Goal: Task Accomplishment & Management: Complete application form

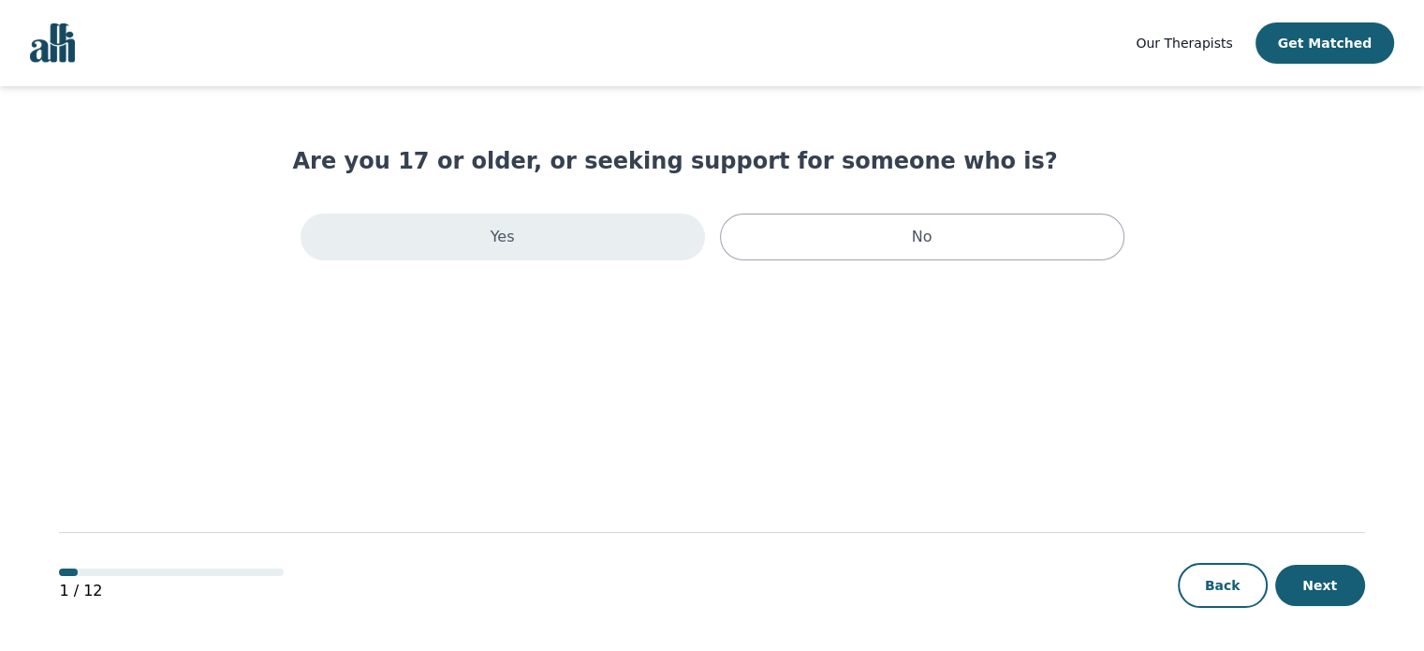
drag, startPoint x: 532, startPoint y: 241, endPoint x: 542, endPoint y: 246, distance: 11.7
click at [539, 246] on div "Yes" at bounding box center [503, 237] width 405 height 47
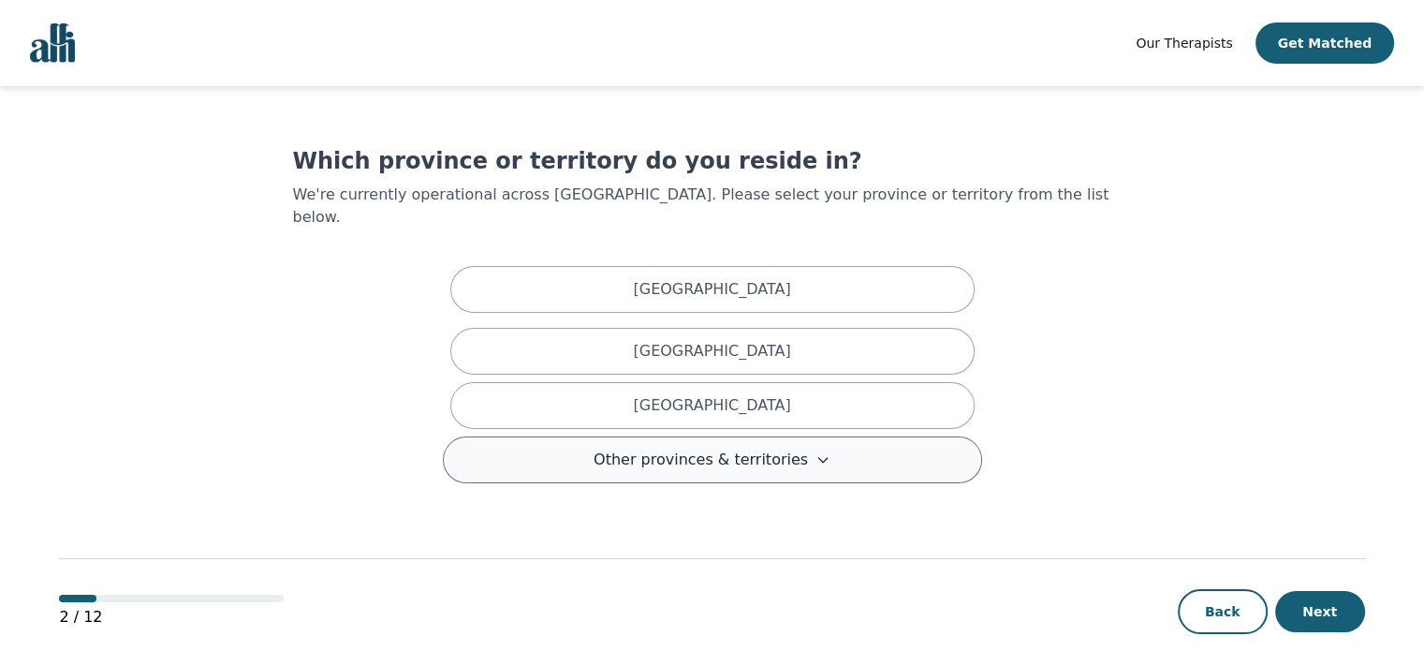
drag, startPoint x: 766, startPoint y: 390, endPoint x: 898, endPoint y: 448, distance: 143.9
click at [769, 391] on div "[GEOGRAPHIC_DATA]" at bounding box center [712, 405] width 524 height 47
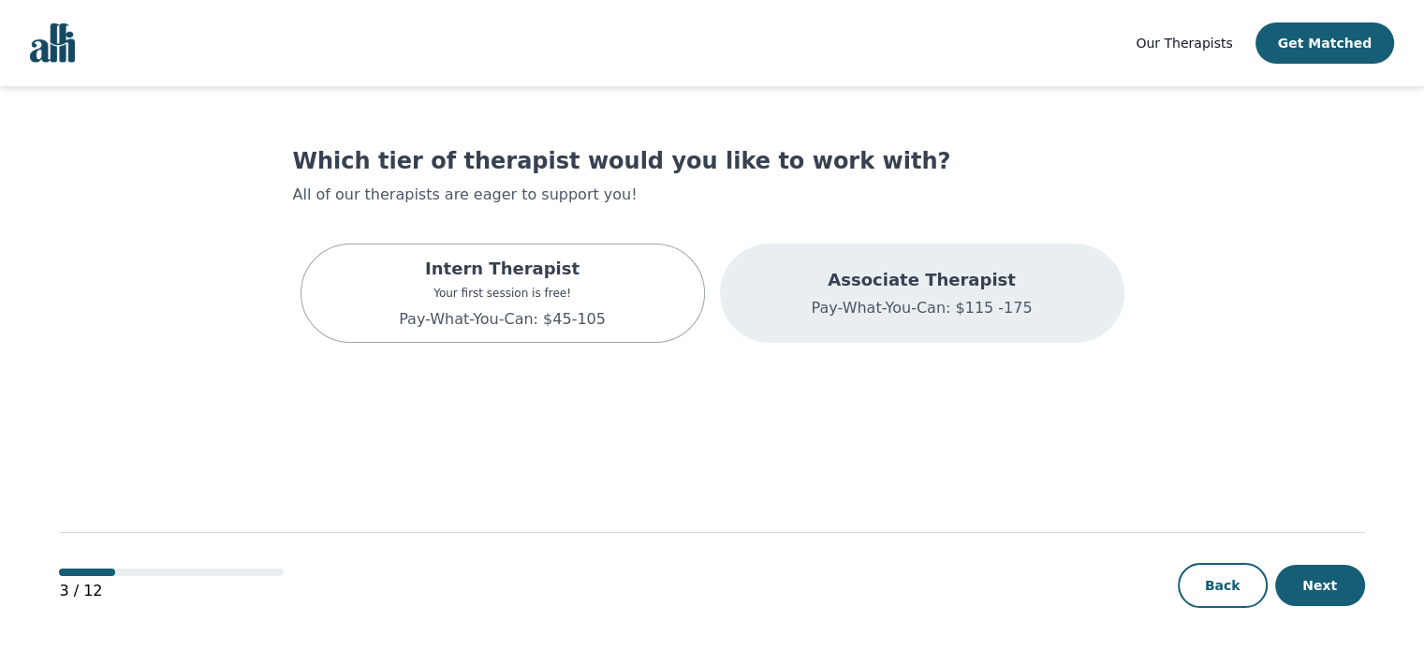
click at [846, 275] on p "Associate Therapist" at bounding box center [921, 280] width 221 height 26
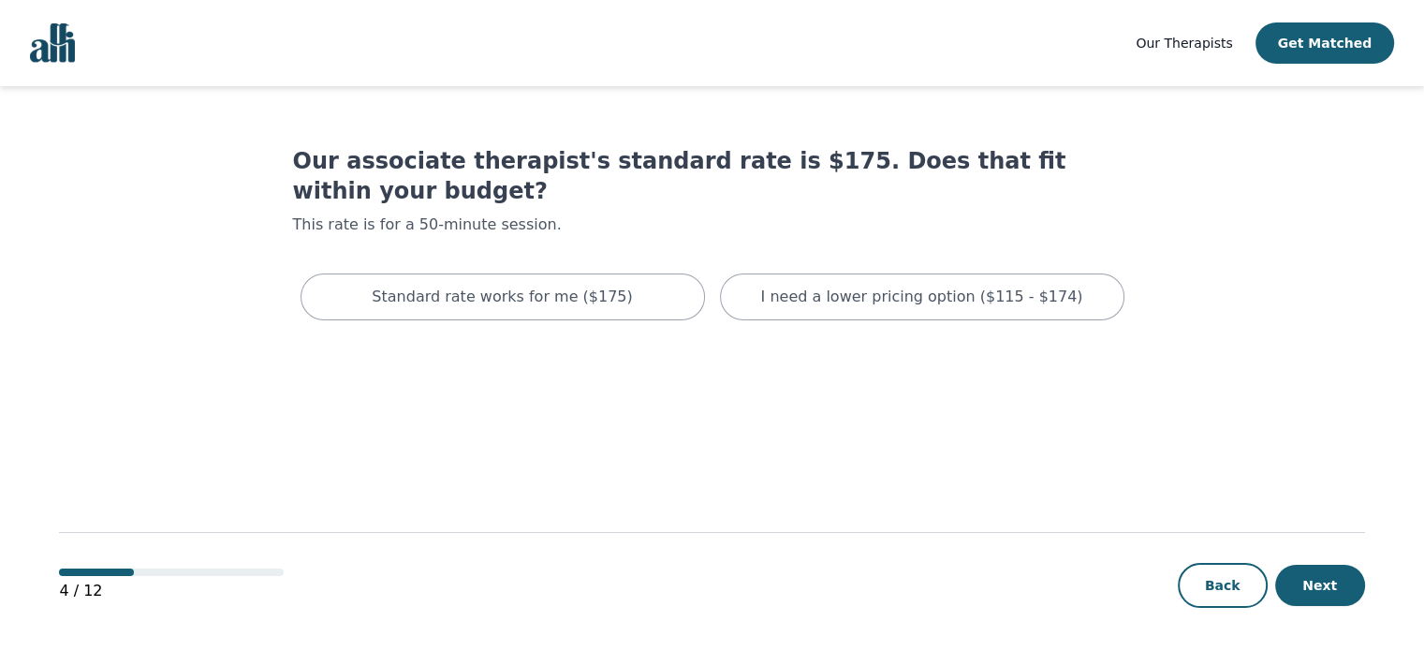
drag, startPoint x: 896, startPoint y: 275, endPoint x: 911, endPoint y: 350, distance: 76.4
click at [898, 279] on div "I need a lower pricing option ($115 - $174)" at bounding box center [922, 296] width 405 height 47
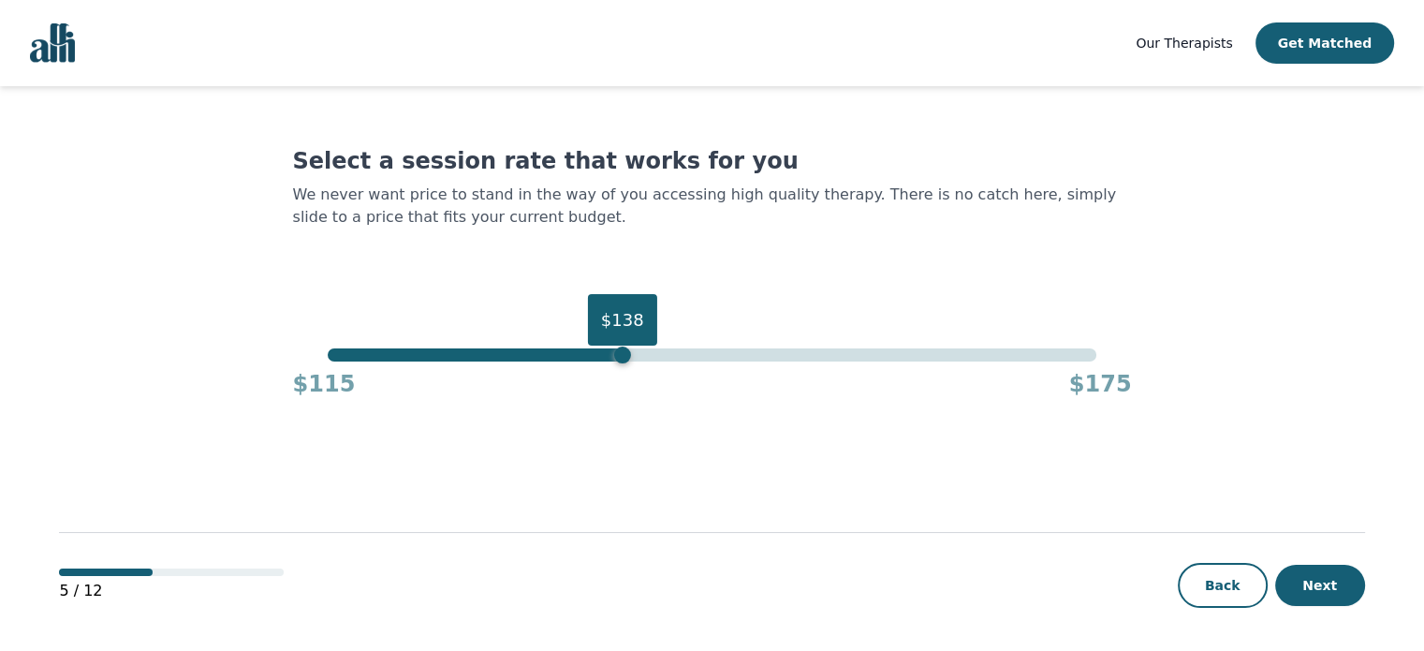
click at [622, 354] on div "$138" at bounding box center [712, 354] width 769 height 13
drag, startPoint x: 1328, startPoint y: 573, endPoint x: 1304, endPoint y: 572, distance: 23.4
click at [1328, 575] on button "Next" at bounding box center [1320, 585] width 90 height 41
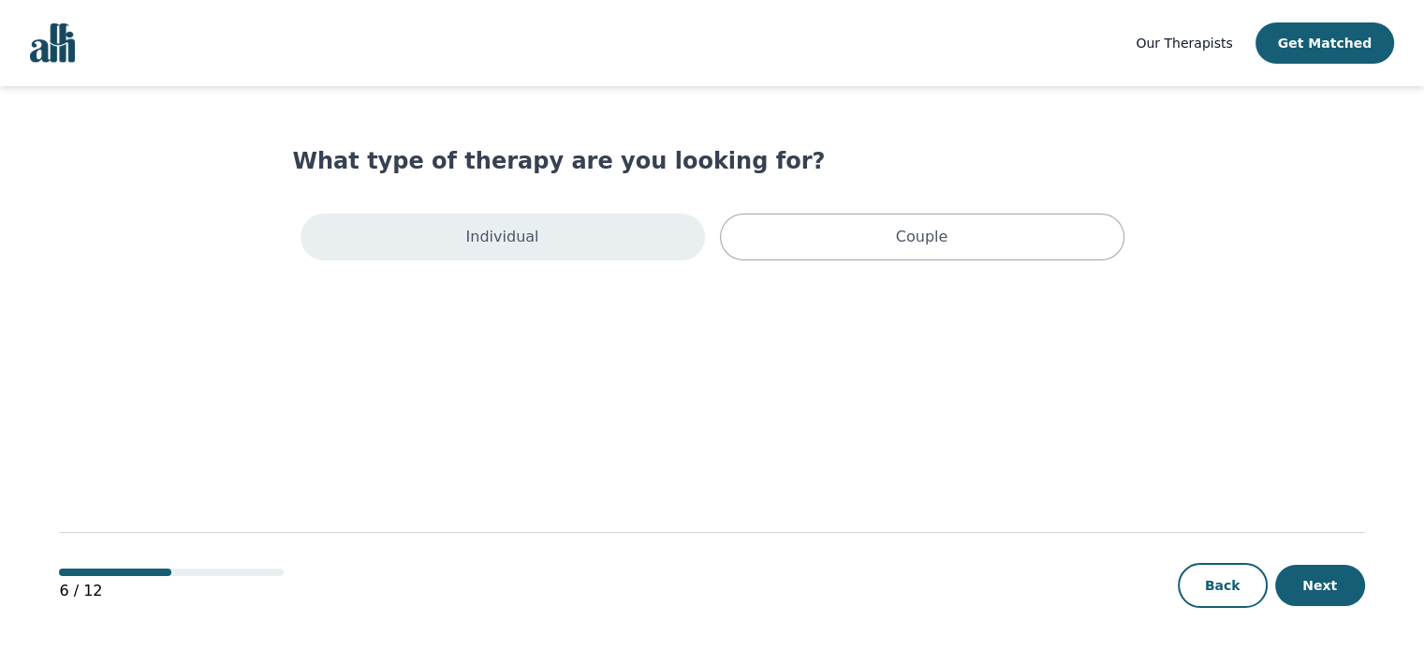
click at [543, 223] on div "Individual" at bounding box center [503, 237] width 405 height 47
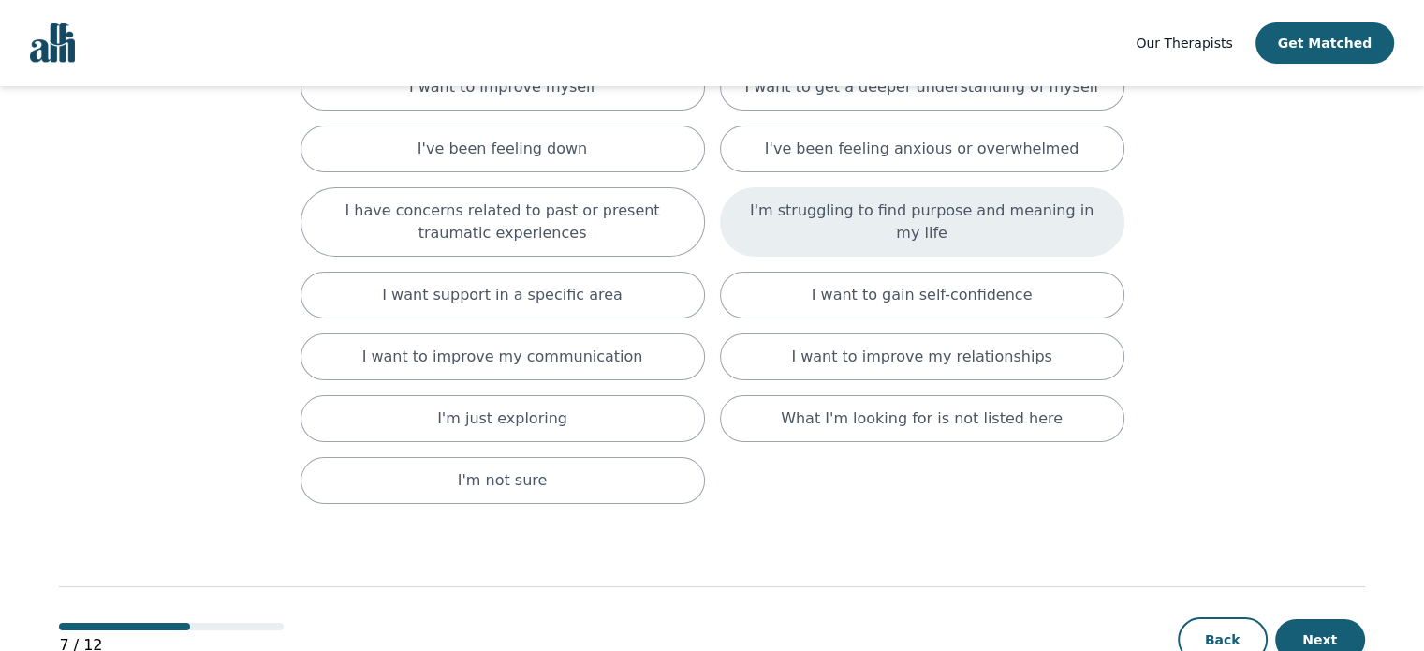
scroll to position [187, 0]
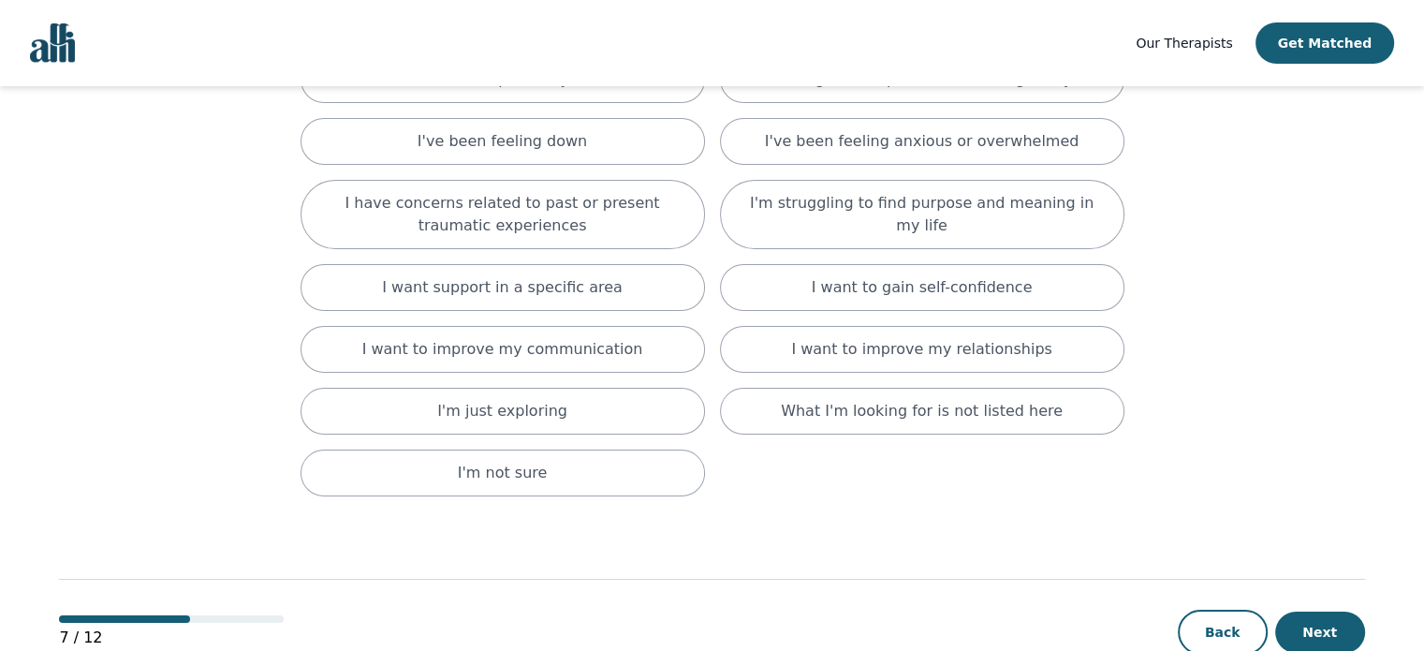
click at [1258, 274] on main "What are you hoping to accomplish in your therapy sessions? (Select all that ap…" at bounding box center [711, 299] width 1305 height 801
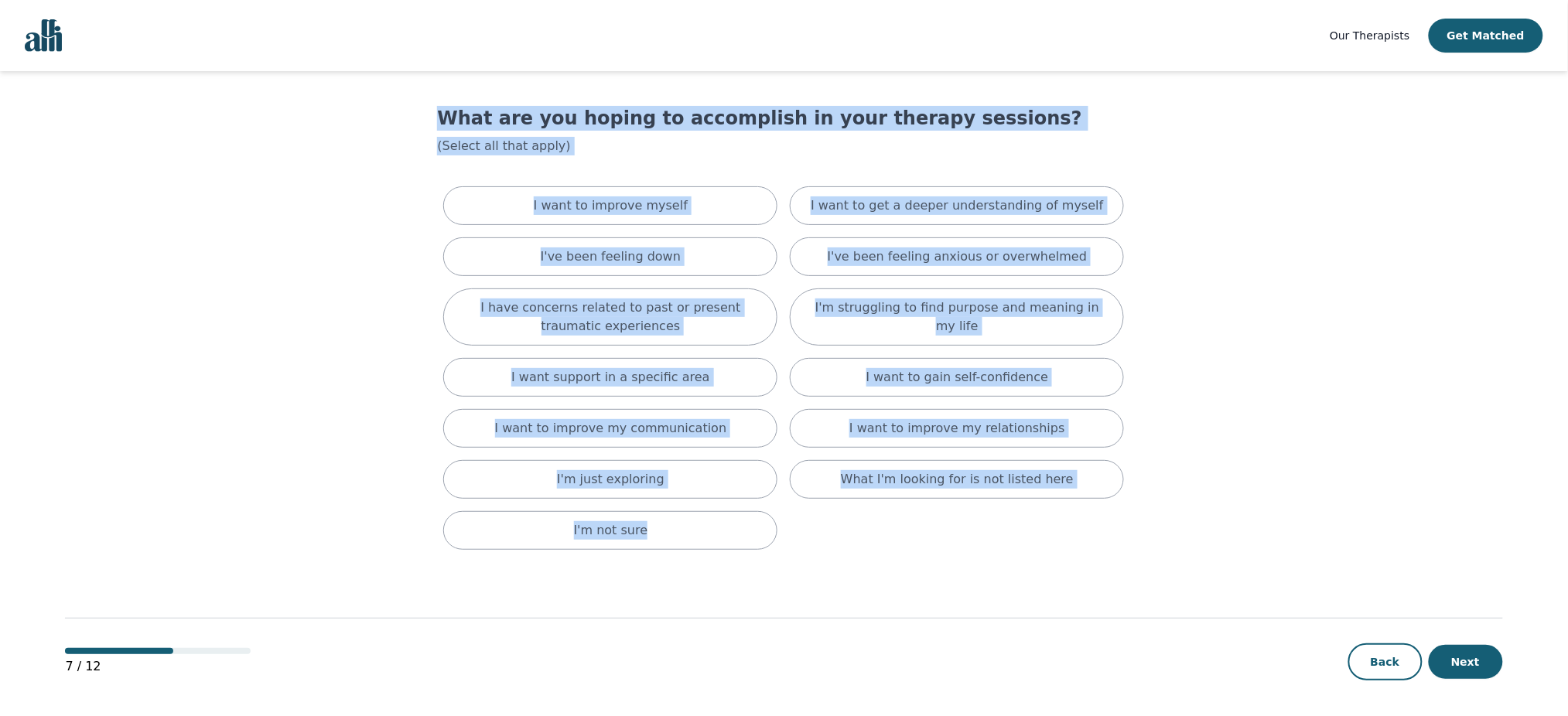
drag, startPoint x: 431, startPoint y: 112, endPoint x: 1148, endPoint y: 549, distance: 839.7
click at [1148, 537] on main "What are you hoping to accomplish in your therapy sessions? (Select all that ap…" at bounding box center [784, 386] width 1437 height 661
copy div "What are you hoping to accomplish in your therapy sessions? (Select all that ap…"
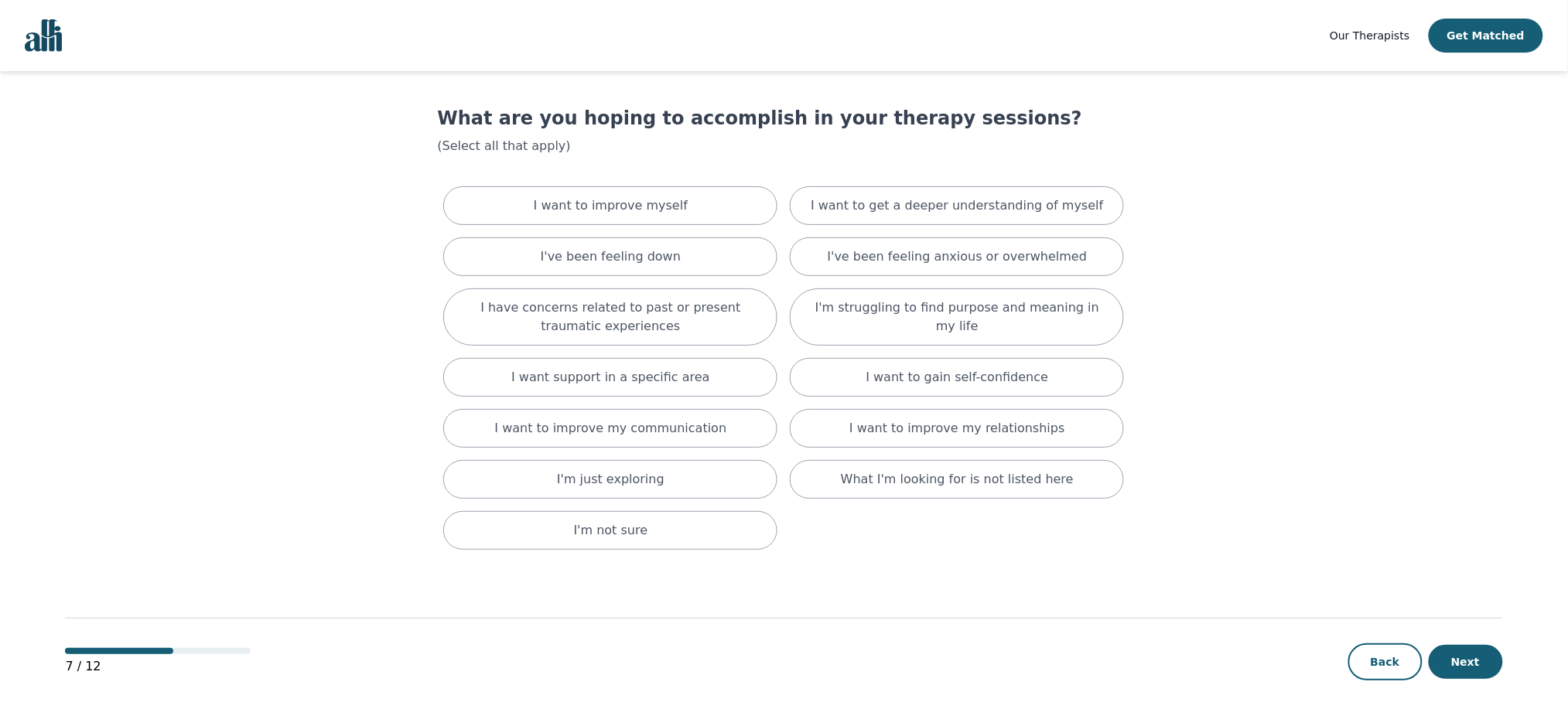
click at [1176, 515] on main "What are you hoping to accomplish in your therapy sessions? (Select all that ap…" at bounding box center [784, 386] width 1437 height 661
click at [720, 382] on div "I want support in a specific area" at bounding box center [611, 377] width 335 height 39
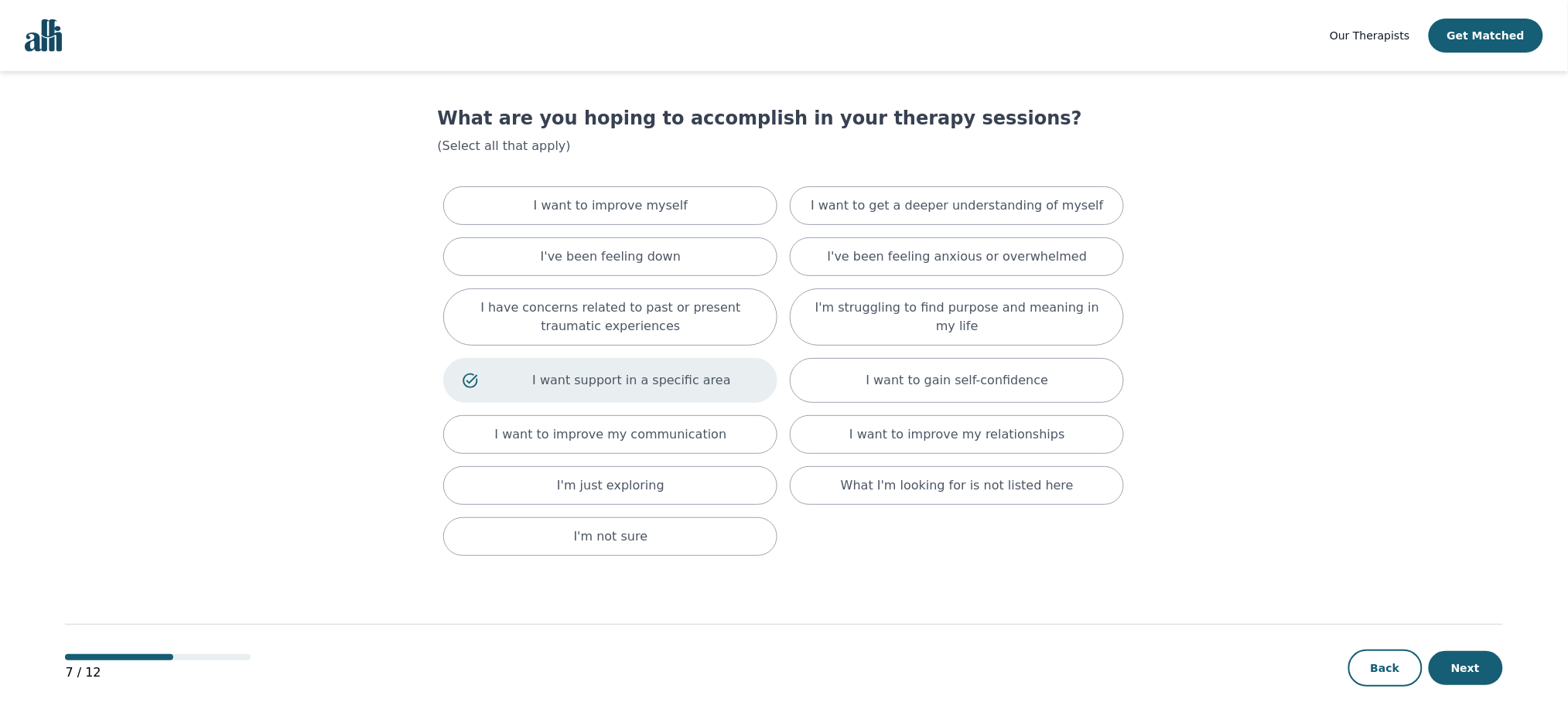
drag, startPoint x: 1450, startPoint y: 664, endPoint x: 1284, endPoint y: 700, distance: 169.9
click at [1176, 537] on button "Next" at bounding box center [1466, 667] width 74 height 34
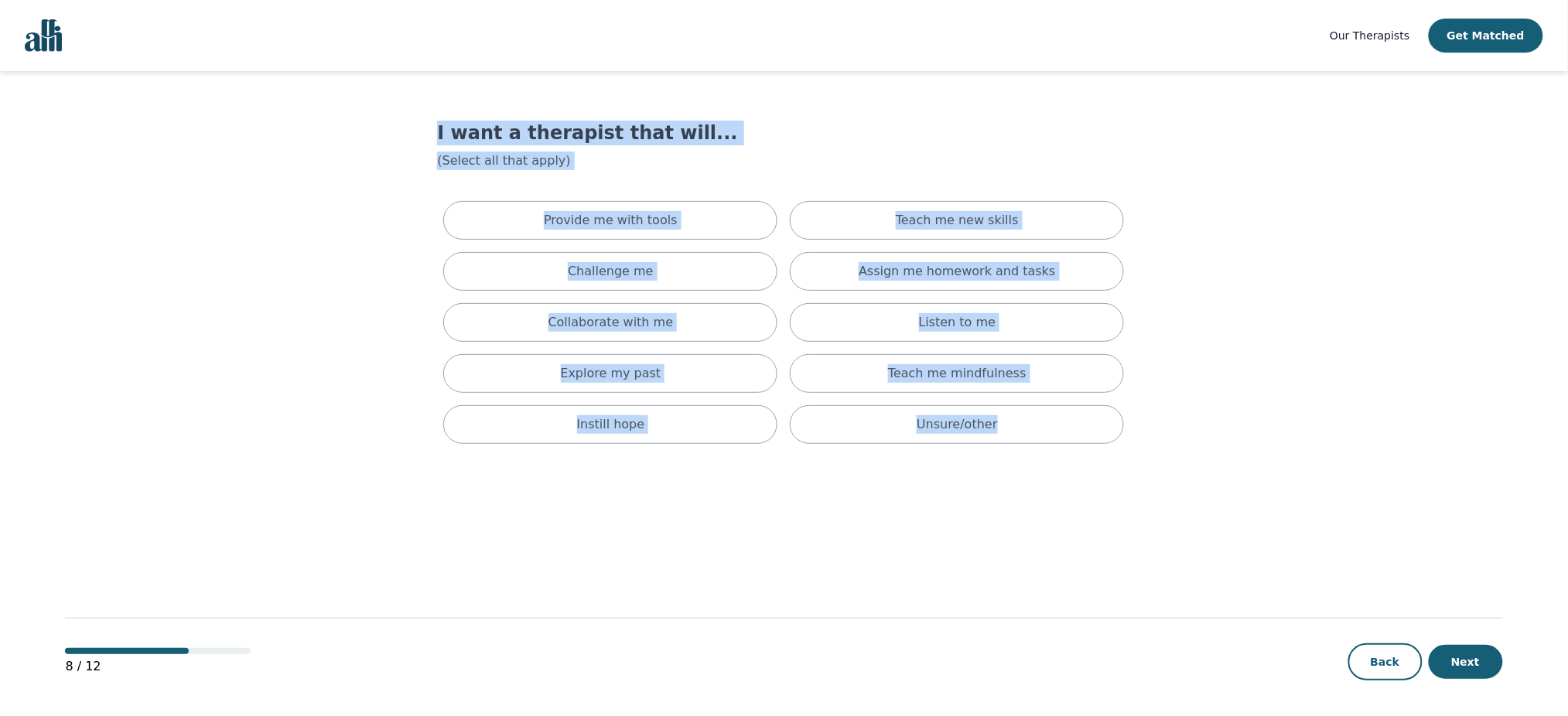
drag, startPoint x: 406, startPoint y: 138, endPoint x: 1138, endPoint y: 491, distance: 812.7
click at [1138, 491] on main "I want a therapist that will... (Select all that apply) Provide me with tools T…" at bounding box center [784, 394] width 1437 height 647
copy div "I want a therapist that will... (Select all that apply) Provide me with tools T…"
click at [1029, 432] on div "Unsure/other" at bounding box center [957, 424] width 335 height 39
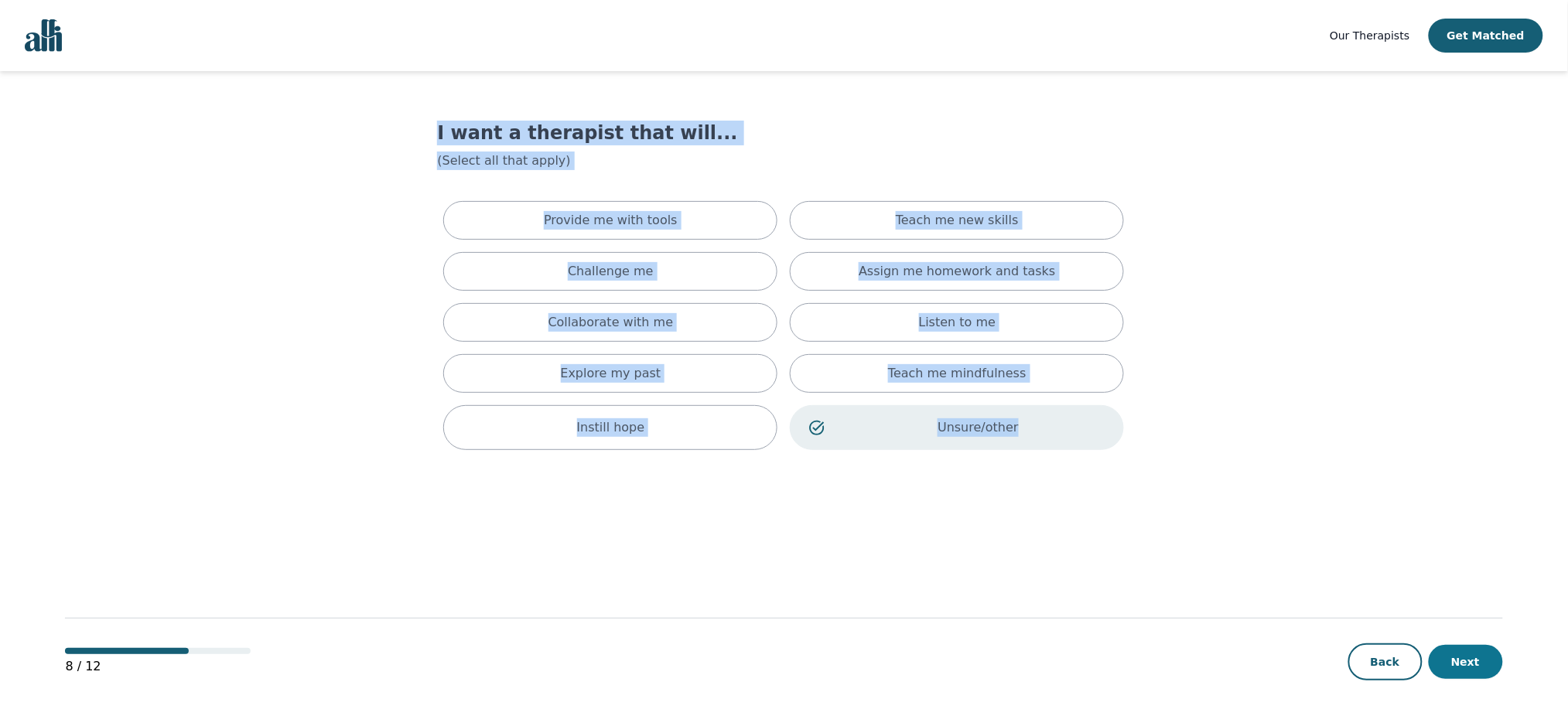
click at [1176, 537] on button "Next" at bounding box center [1466, 661] width 74 height 34
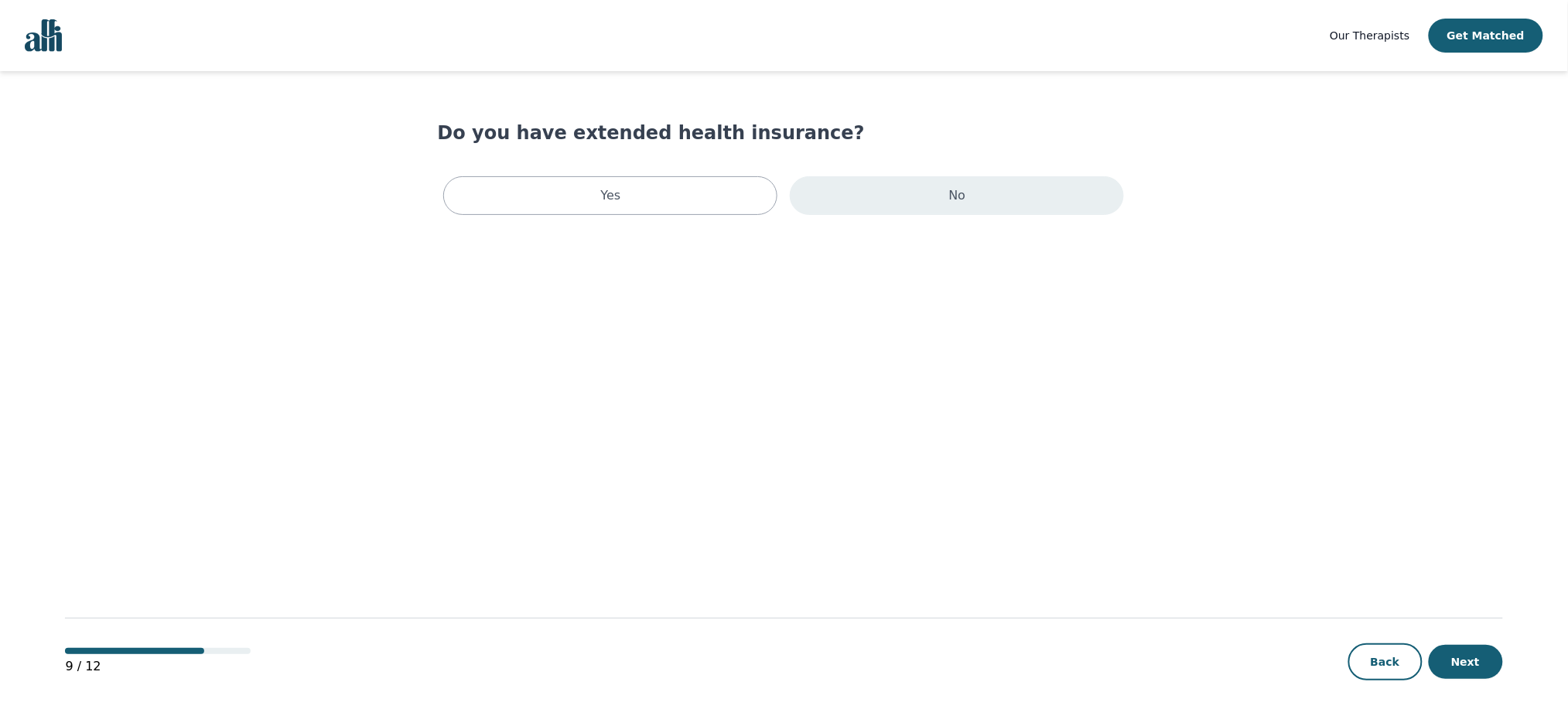
click at [884, 192] on div "No" at bounding box center [957, 196] width 335 height 39
drag, startPoint x: 589, startPoint y: 197, endPoint x: 616, endPoint y: 227, distance: 40.4
click at [589, 200] on div "Yes" at bounding box center [611, 199] width 335 height 45
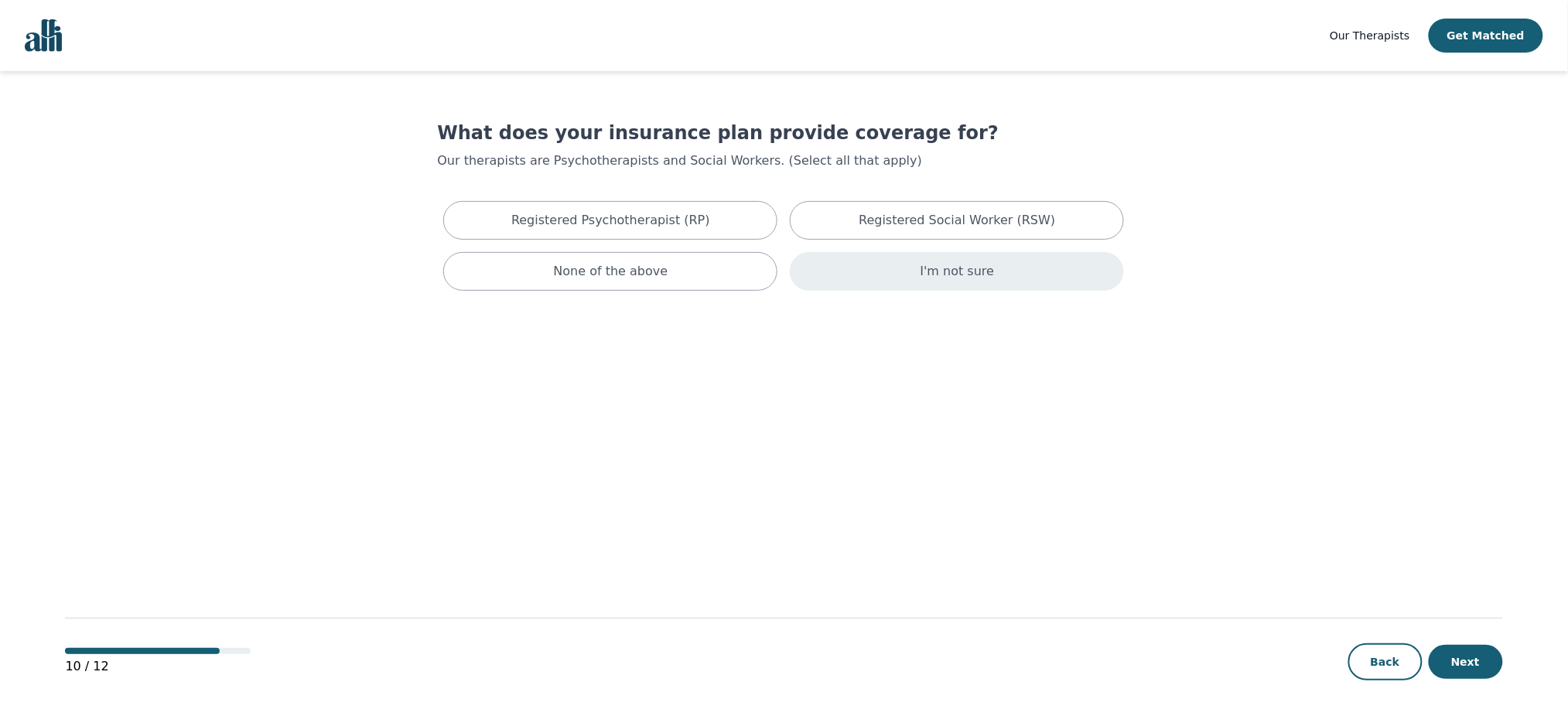
click at [1037, 284] on div "I'm not sure" at bounding box center [957, 271] width 335 height 39
click at [1176, 537] on button "Next" at bounding box center [1466, 661] width 74 height 34
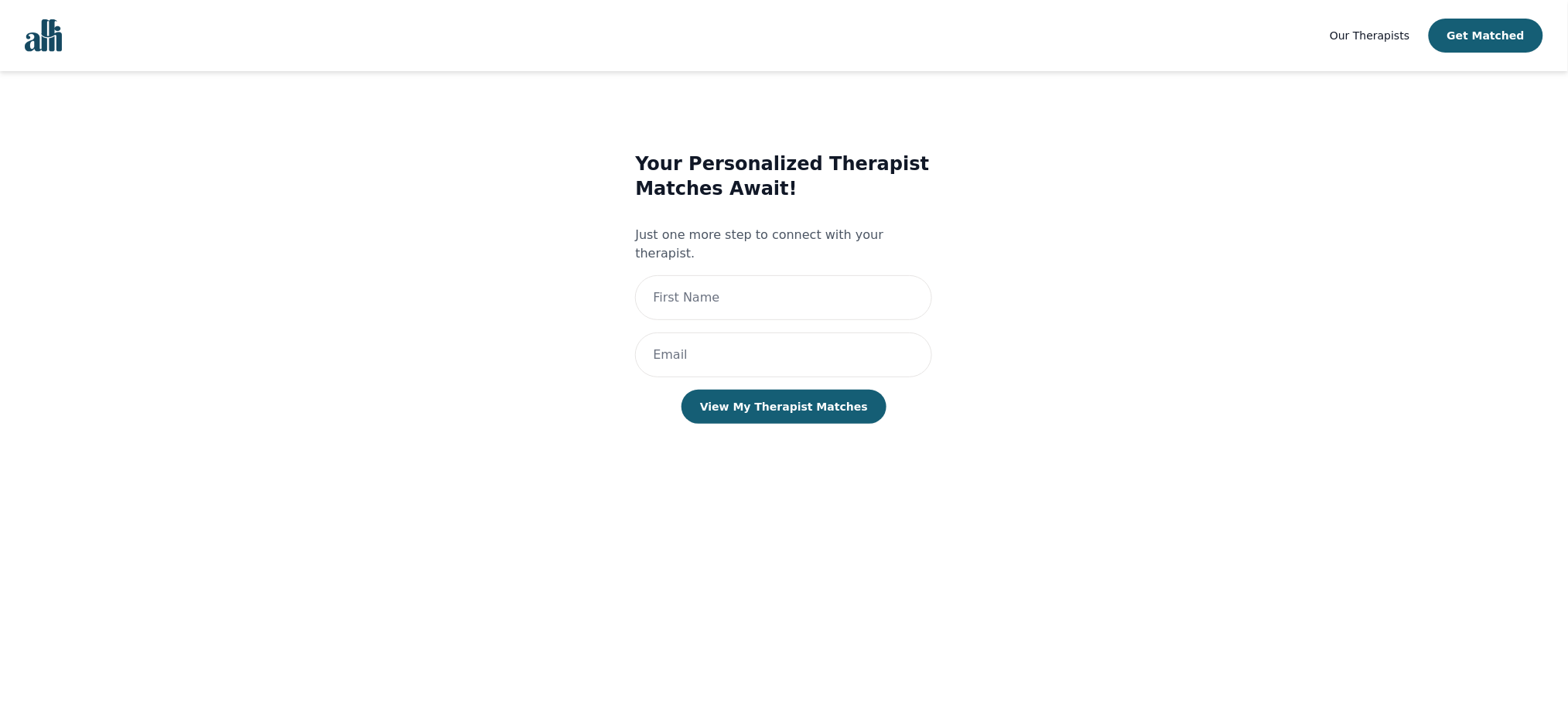
click at [39, 50] on img "Global" at bounding box center [43, 35] width 37 height 32
